Goal: Task Accomplishment & Management: Complete application form

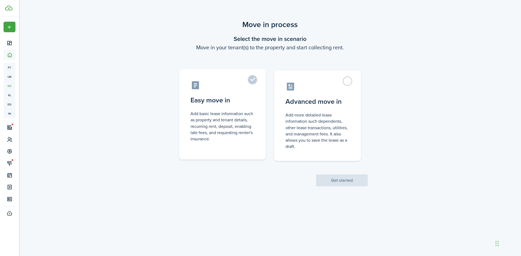
click at [252, 88] on control-radio-card-icon at bounding box center [222, 85] width 64 height 9
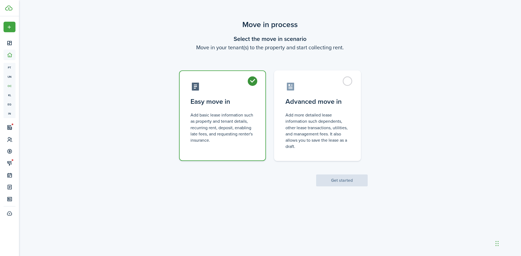
radio input "true"
click at [355, 185] on button "Get started" at bounding box center [342, 181] width 52 height 12
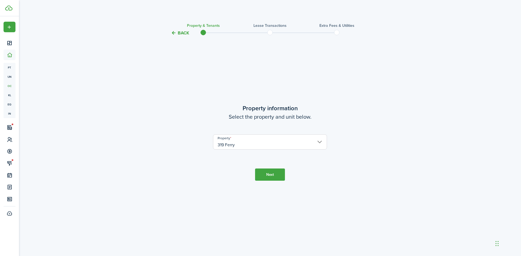
click at [275, 173] on button "Next" at bounding box center [270, 175] width 30 height 12
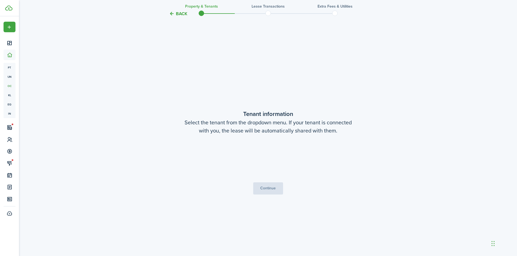
scroll to position [220, 0]
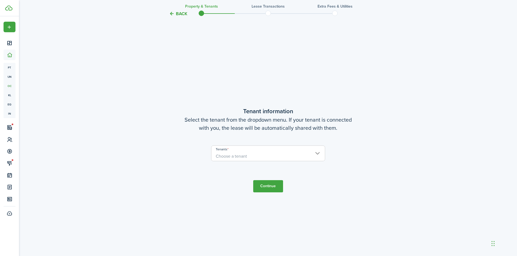
click at [257, 156] on span "Choose a tenant" at bounding box center [267, 156] width 113 height 9
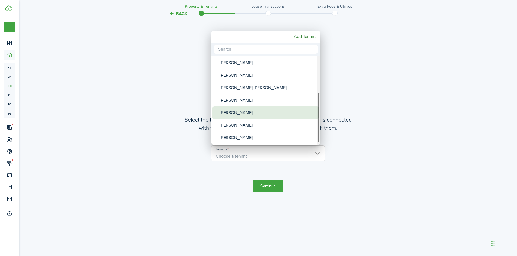
click at [250, 112] on div "[PERSON_NAME]" at bounding box center [268, 113] width 96 height 12
type input "[PERSON_NAME]"
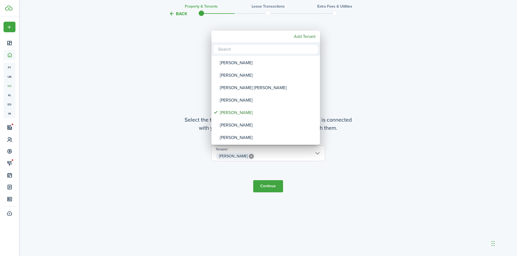
click at [268, 187] on div at bounding box center [258, 128] width 603 height 343
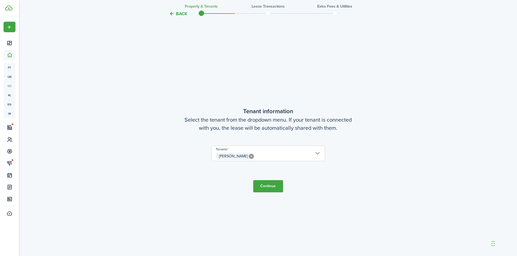
click at [268, 187] on button "Continue" at bounding box center [268, 186] width 30 height 12
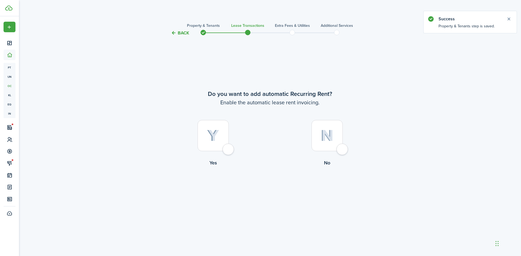
click at [229, 151] on div at bounding box center [212, 135] width 31 height 31
radio input "true"
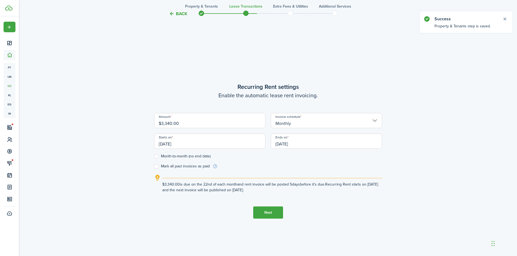
scroll to position [220, 0]
click at [171, 124] on input "$3,340.00" at bounding box center [209, 119] width 111 height 15
click at [165, 142] on input "[DATE]" at bounding box center [209, 140] width 111 height 15
type input "$3,300.00"
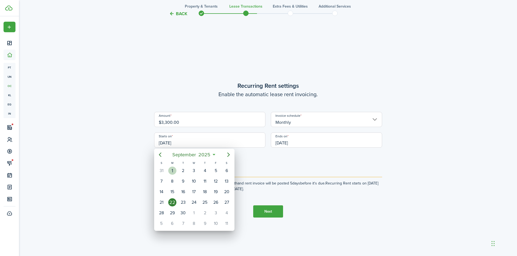
click at [173, 172] on div "1" at bounding box center [172, 171] width 8 height 8
type input "[DATE]"
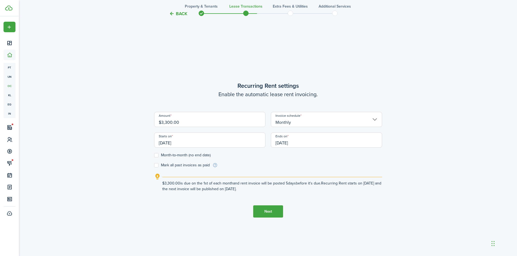
click at [280, 144] on input "[DATE]" at bounding box center [326, 140] width 111 height 15
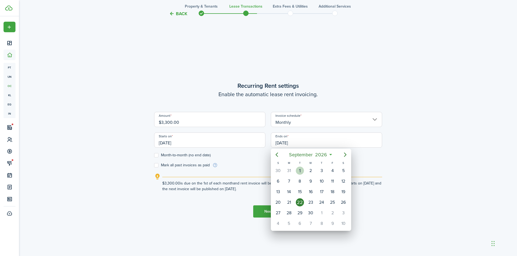
click at [300, 169] on div "1" at bounding box center [300, 171] width 8 height 8
type input "[DATE]"
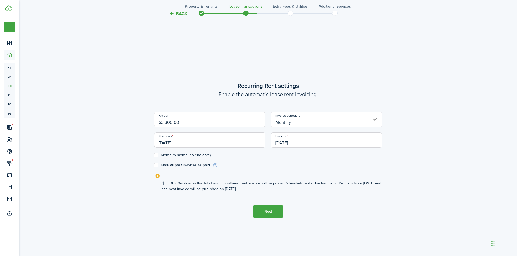
click at [260, 212] on button "Next" at bounding box center [268, 212] width 30 height 12
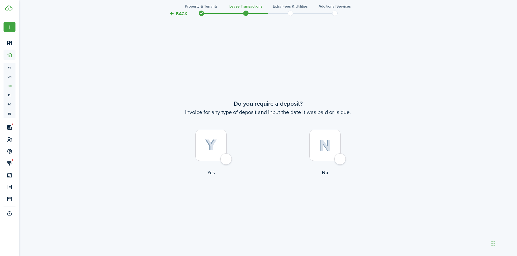
scroll to position [476, 0]
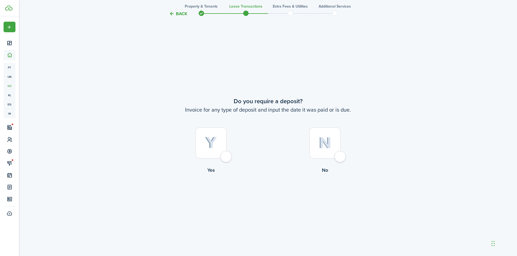
click at [334, 153] on div at bounding box center [324, 142] width 31 height 31
radio input "true"
click at [196, 142] on div at bounding box center [210, 142] width 31 height 31
radio input "true"
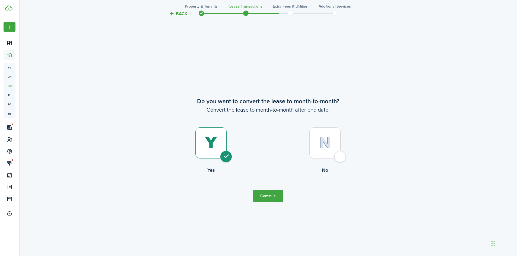
click at [262, 194] on button "Continue" at bounding box center [268, 196] width 30 height 12
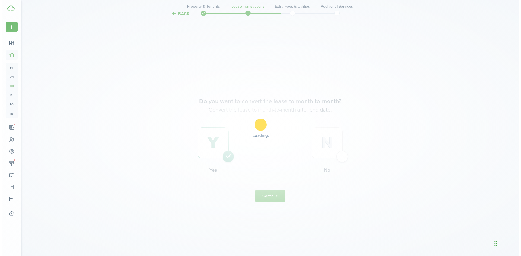
scroll to position [0, 0]
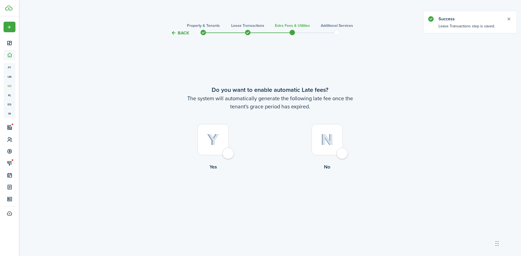
click at [341, 144] on div at bounding box center [326, 139] width 31 height 31
radio input "true"
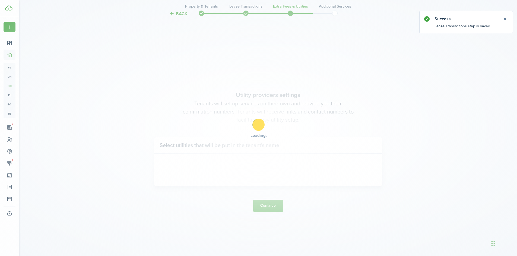
scroll to position [220, 0]
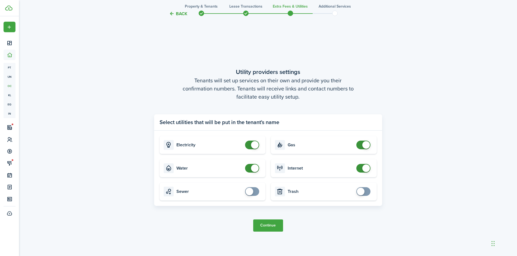
click at [270, 225] on button "Continue" at bounding box center [268, 226] width 30 height 12
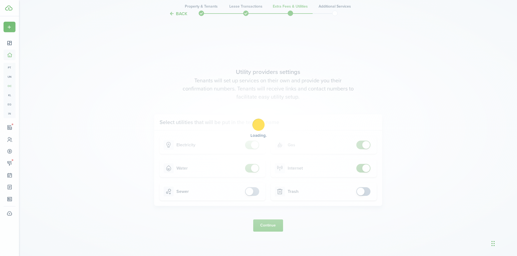
scroll to position [0, 0]
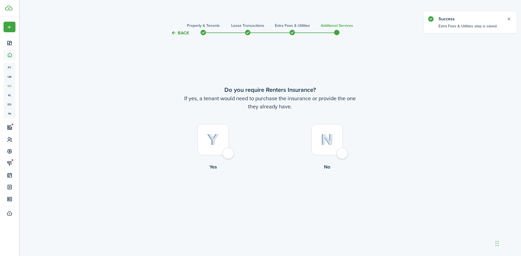
click at [325, 149] on div at bounding box center [326, 139] width 31 height 31
radio input "true"
click at [279, 194] on button "Complete move in" at bounding box center [270, 193] width 40 height 12
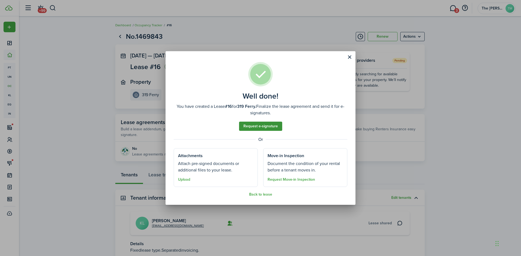
click at [256, 124] on link "Request e-signature" at bounding box center [260, 126] width 43 height 9
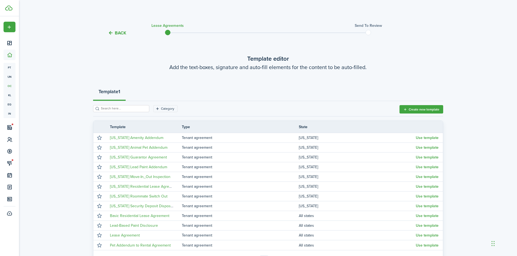
click at [125, 30] on tc-wizard-header "Back Lease Agreements Send to review" at bounding box center [268, 31] width 358 height 24
click at [123, 33] on button "Back" at bounding box center [117, 33] width 18 height 6
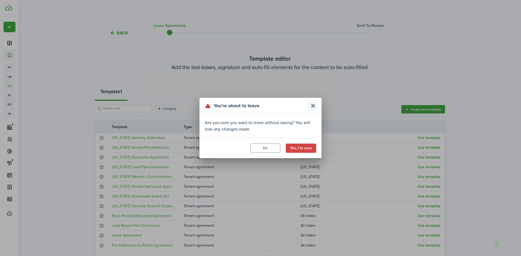
click at [312, 104] on button "Close modal" at bounding box center [312, 105] width 9 height 9
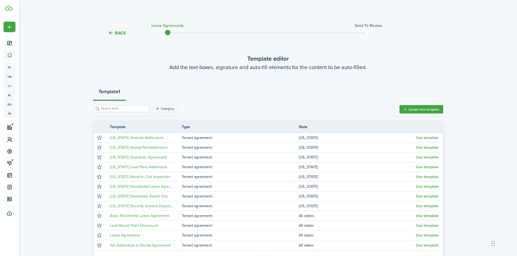
click at [117, 40] on tc-wizard-header "Back Lease Agreements Send to review" at bounding box center [268, 31] width 358 height 24
click at [114, 31] on button "Back" at bounding box center [117, 33] width 18 height 6
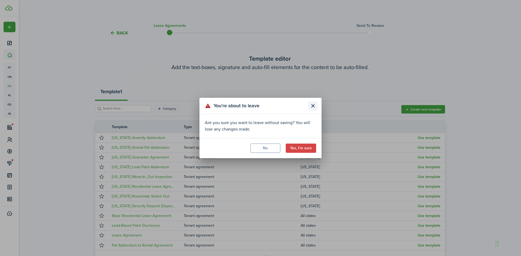
click at [309, 105] on button "Close modal" at bounding box center [312, 105] width 9 height 9
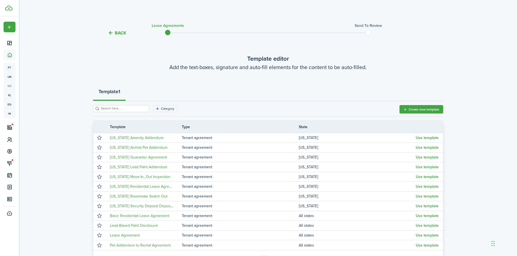
click at [127, 109] on input "search" at bounding box center [124, 108] width 48 height 5
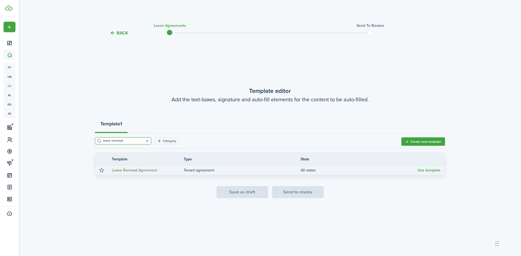
type input "lease renewal"
click at [139, 169] on link "Lease Renewal Agreement" at bounding box center [134, 171] width 45 height 6
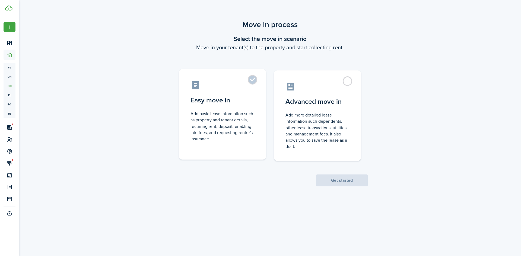
click at [245, 81] on control-radio-card-icon at bounding box center [222, 85] width 64 height 9
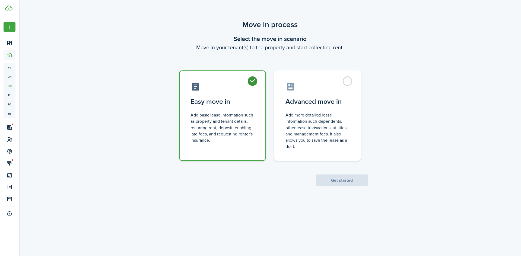
radio input "true"
click at [327, 176] on button "Get started" at bounding box center [342, 181] width 52 height 12
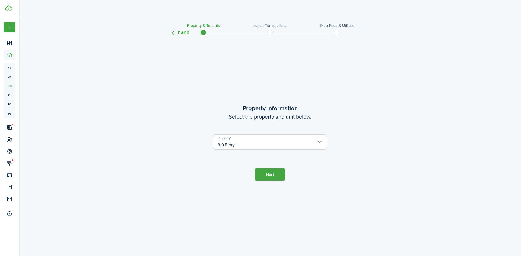
click at [274, 177] on button "Next" at bounding box center [270, 175] width 30 height 12
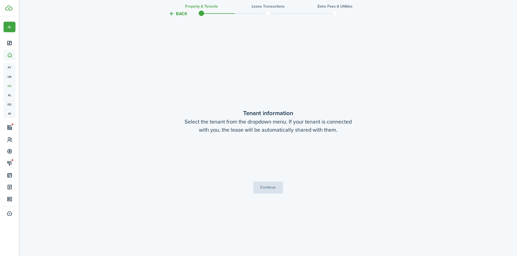
scroll to position [220, 0]
click at [268, 151] on loading-skeleton at bounding box center [268, 153] width 114 height 15
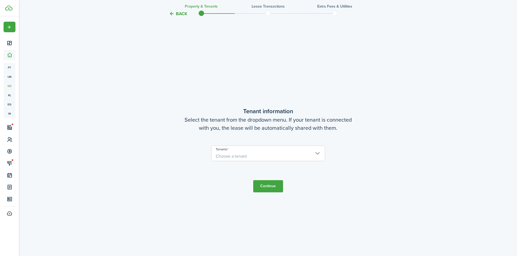
click at [251, 154] on span "Choose a tenant" at bounding box center [267, 156] width 113 height 9
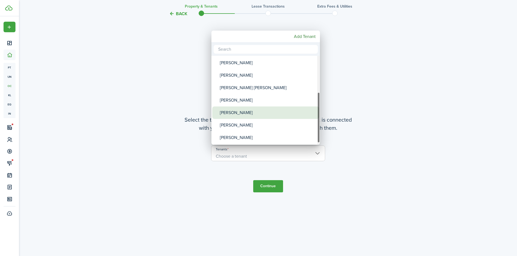
click at [237, 111] on div "[PERSON_NAME]" at bounding box center [268, 113] width 96 height 12
type input "[PERSON_NAME]"
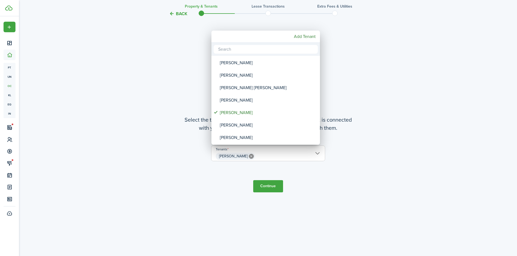
drag, startPoint x: 281, startPoint y: 182, endPoint x: 277, endPoint y: 187, distance: 6.0
click at [281, 183] on div at bounding box center [258, 128] width 603 height 343
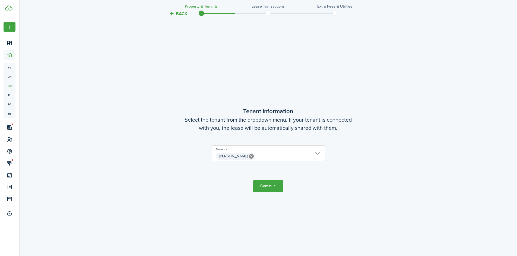
click at [276, 187] on button "Continue" at bounding box center [268, 186] width 30 height 12
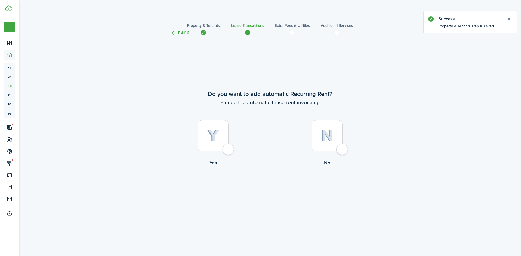
click at [228, 141] on div at bounding box center [212, 135] width 31 height 31
radio input "true"
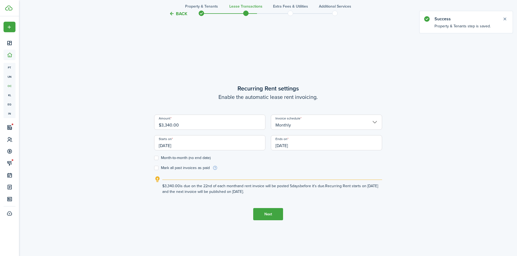
scroll to position [220, 0]
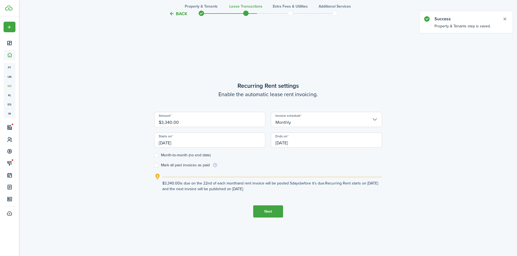
click at [169, 123] on input "$3,340.00" at bounding box center [209, 119] width 111 height 15
type input "$3,300.00"
click at [182, 150] on div "Starts on 09/22/2025" at bounding box center [209, 143] width 117 height 21
click at [169, 144] on input "[DATE]" at bounding box center [209, 140] width 111 height 15
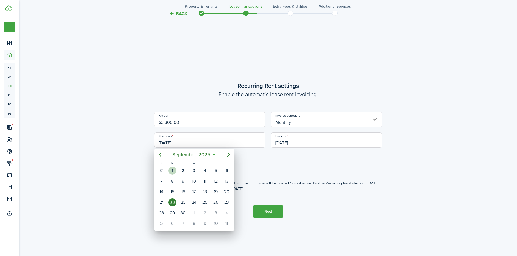
click at [174, 168] on div "1" at bounding box center [172, 171] width 8 height 8
type input "[DATE]"
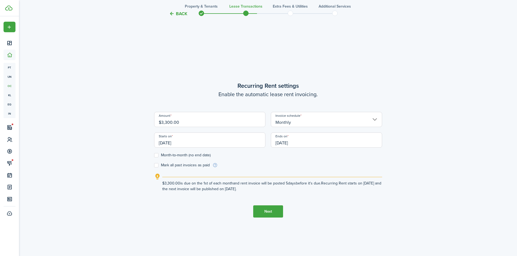
click at [156, 155] on label "Month-to-month (no end date)" at bounding box center [182, 155] width 56 height 4
click at [154, 155] on input "Month-to-month (no end date)" at bounding box center [154, 155] width 0 height 0
click at [290, 143] on span "[DATE]" at bounding box center [326, 140] width 111 height 15
click at [157, 154] on label "Month-to-month (no end date)" at bounding box center [182, 155] width 56 height 4
click at [154, 155] on input "Month-to-month (no end date)" at bounding box center [154, 155] width 0 height 0
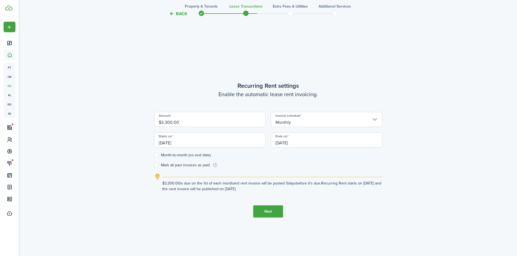
click at [159, 154] on label "Month-to-month (no end date)" at bounding box center [182, 155] width 56 height 4
click at [154, 155] on input "Month-to-month (no end date)" at bounding box center [154, 155] width 0 height 0
checkbox input "true"
click at [260, 209] on button "Next" at bounding box center [268, 212] width 30 height 12
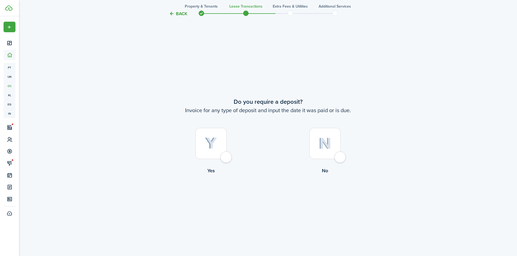
scroll to position [476, 0]
click at [312, 153] on div at bounding box center [324, 142] width 31 height 31
radio input "true"
click at [266, 191] on button "Continue" at bounding box center [268, 196] width 30 height 12
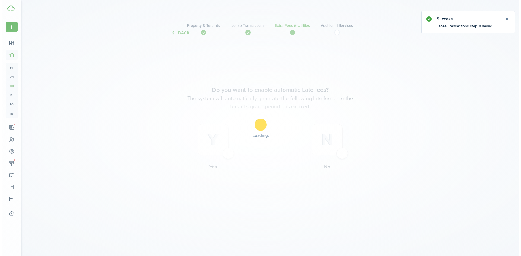
scroll to position [0, 0]
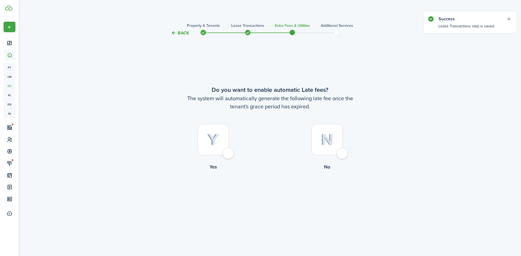
click at [325, 150] on div at bounding box center [326, 139] width 31 height 31
radio input "true"
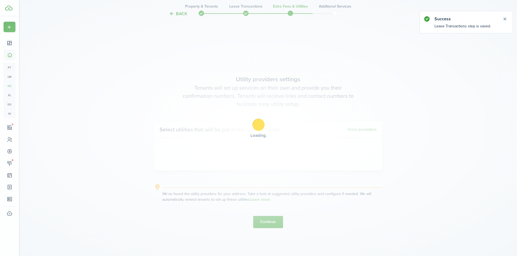
scroll to position [220, 0]
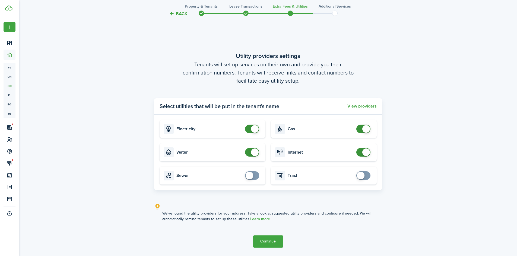
click at [270, 238] on button "Continue" at bounding box center [268, 242] width 30 height 12
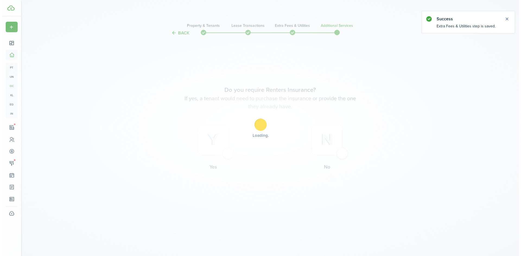
scroll to position [0, 0]
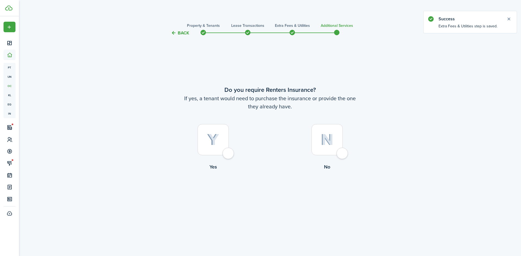
click at [324, 143] on img at bounding box center [327, 140] width 13 height 12
radio input "true"
click at [268, 194] on button "Complete move in" at bounding box center [270, 193] width 40 height 12
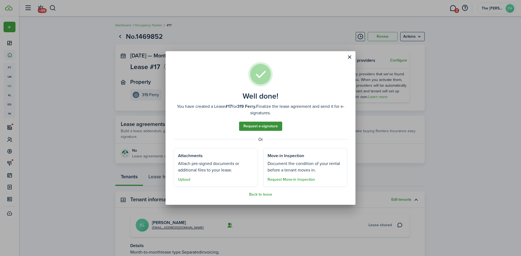
click at [251, 127] on link "Request e-signature" at bounding box center [260, 126] width 43 height 9
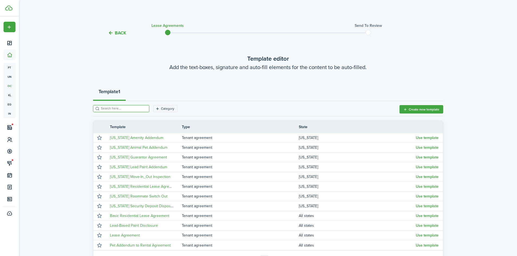
click at [110, 110] on input "search" at bounding box center [124, 108] width 48 height 5
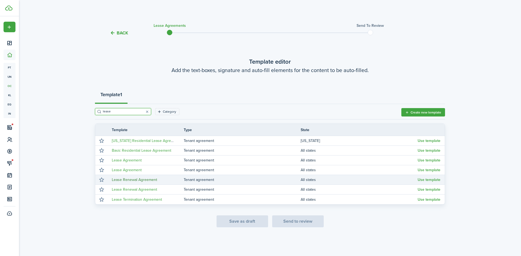
type input "lease"
click at [141, 181] on link "Lease Renewal Agreement" at bounding box center [134, 180] width 45 height 6
